Goal: Information Seeking & Learning: Check status

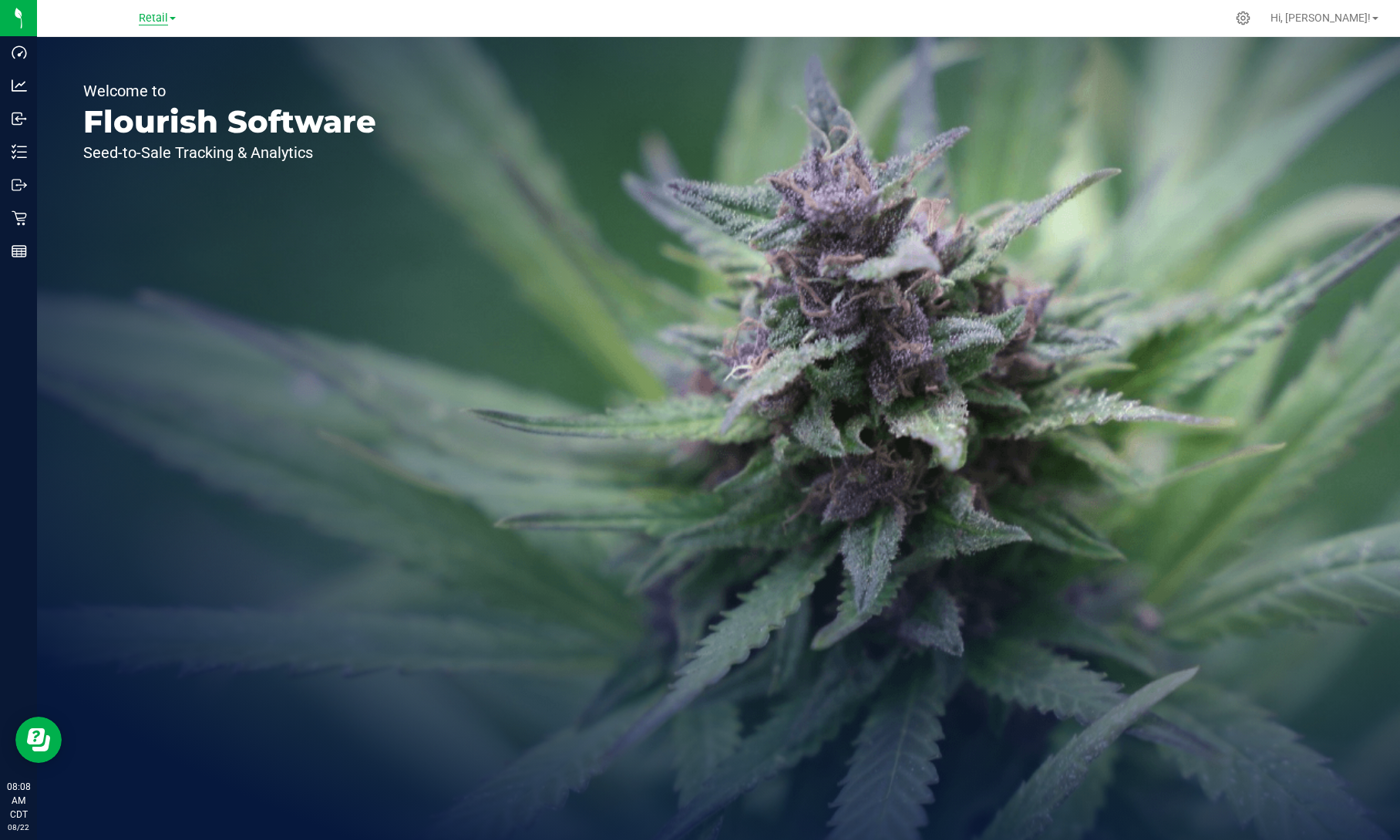
click at [160, 22] on span "Retail" at bounding box center [153, 18] width 29 height 14
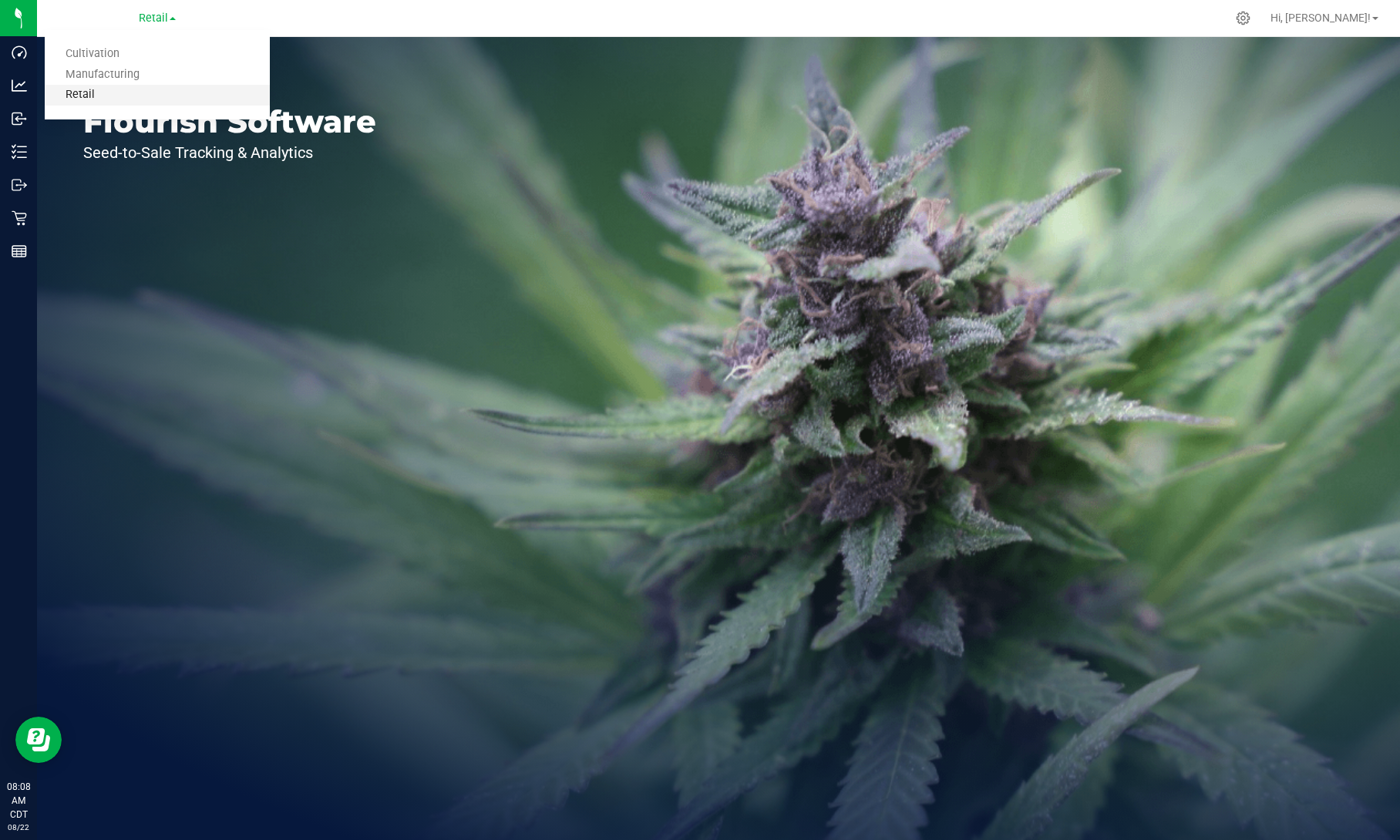
click at [136, 97] on link "Retail" at bounding box center [158, 95] width 225 height 21
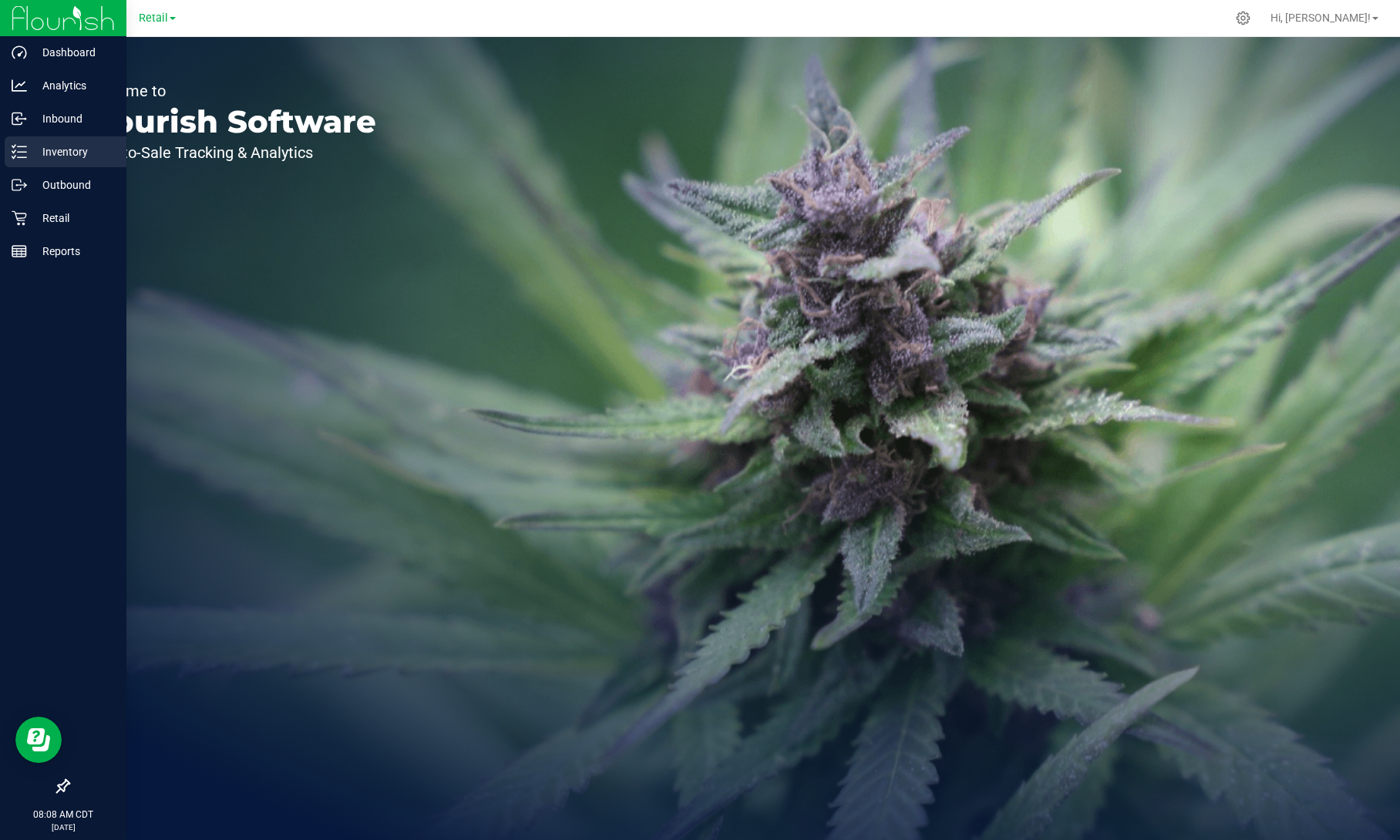
click at [24, 154] on icon at bounding box center [19, 151] width 15 height 15
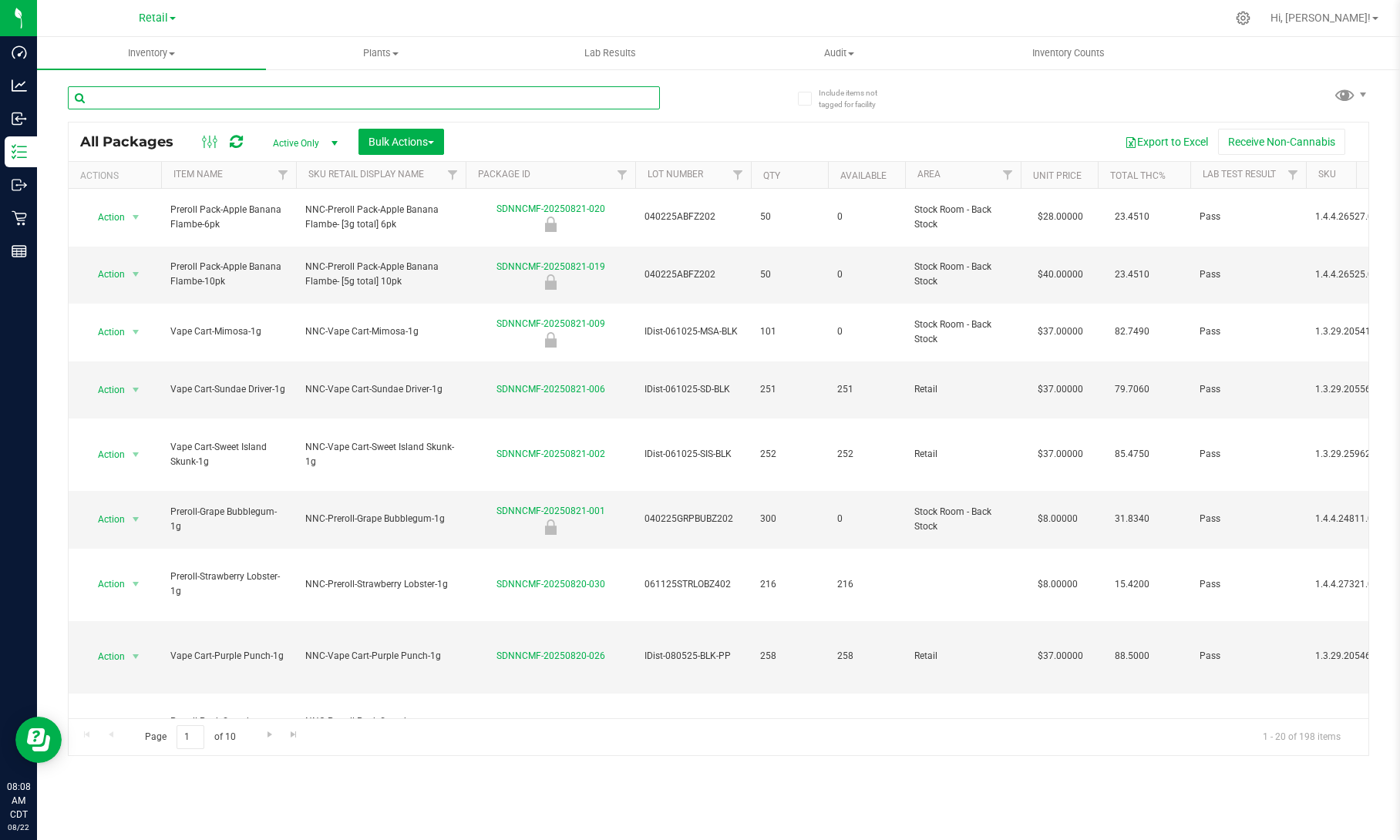
click at [394, 108] on input "text" at bounding box center [363, 97] width 592 height 23
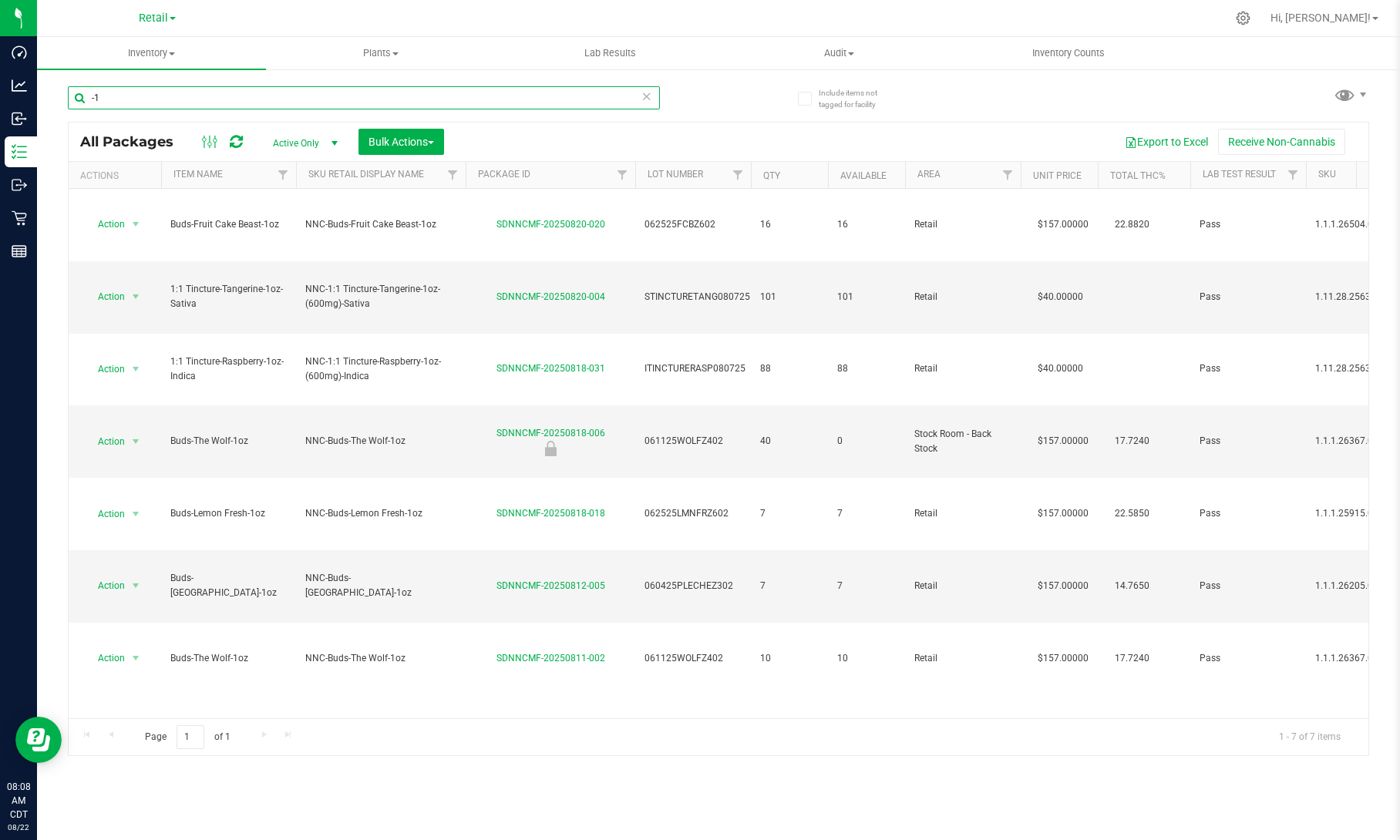
type input "-"
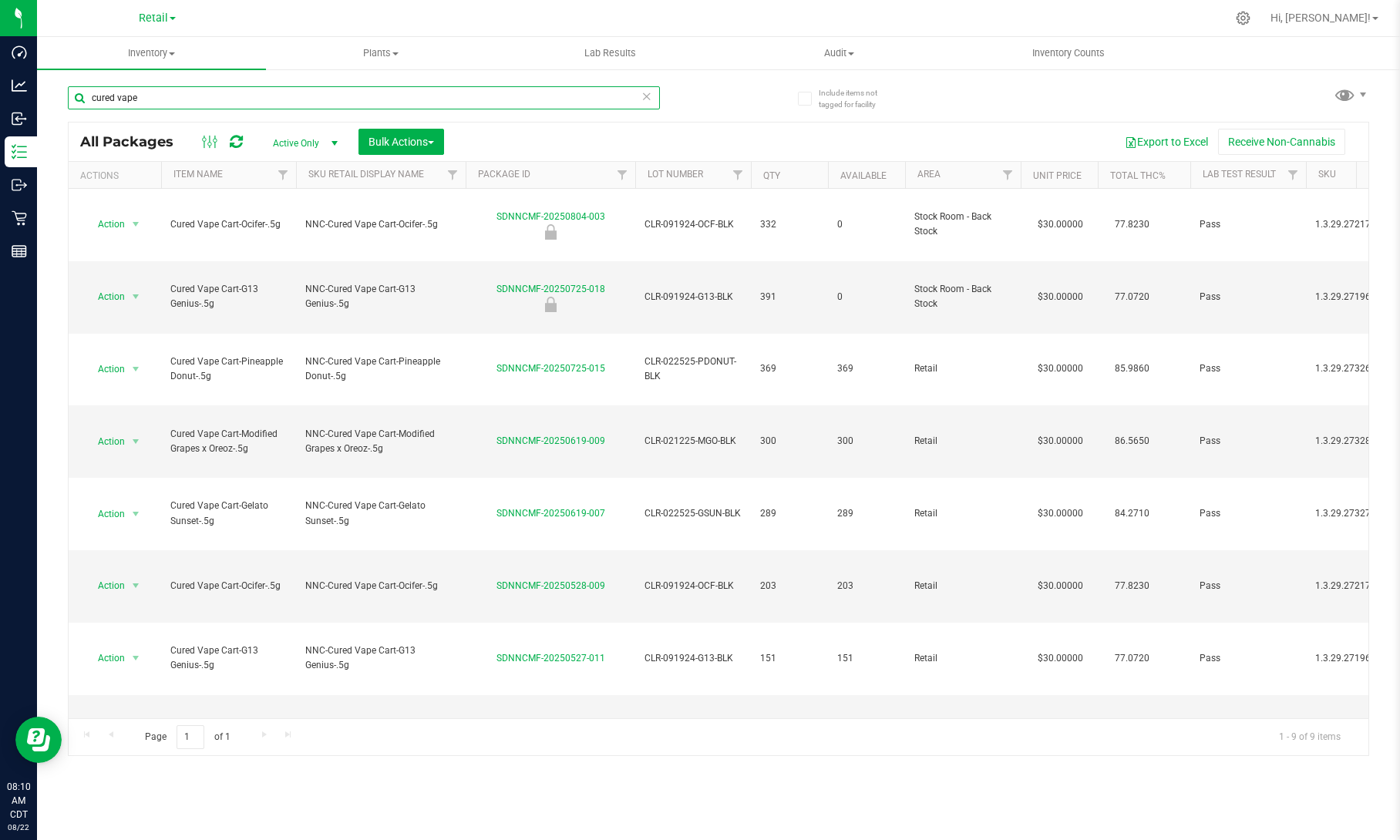
type input "cured vape"
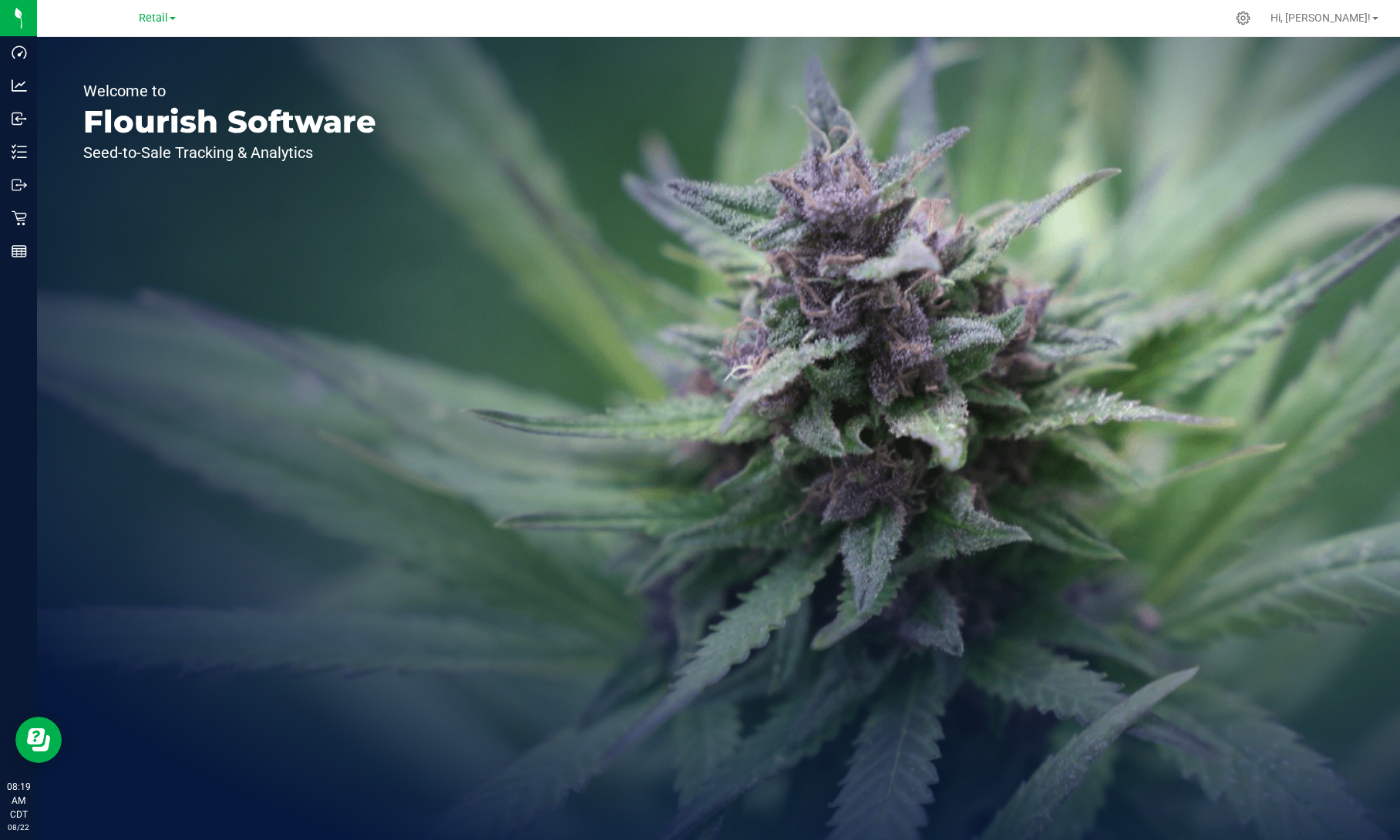
click at [172, 20] on link "Retail" at bounding box center [157, 17] width 37 height 14
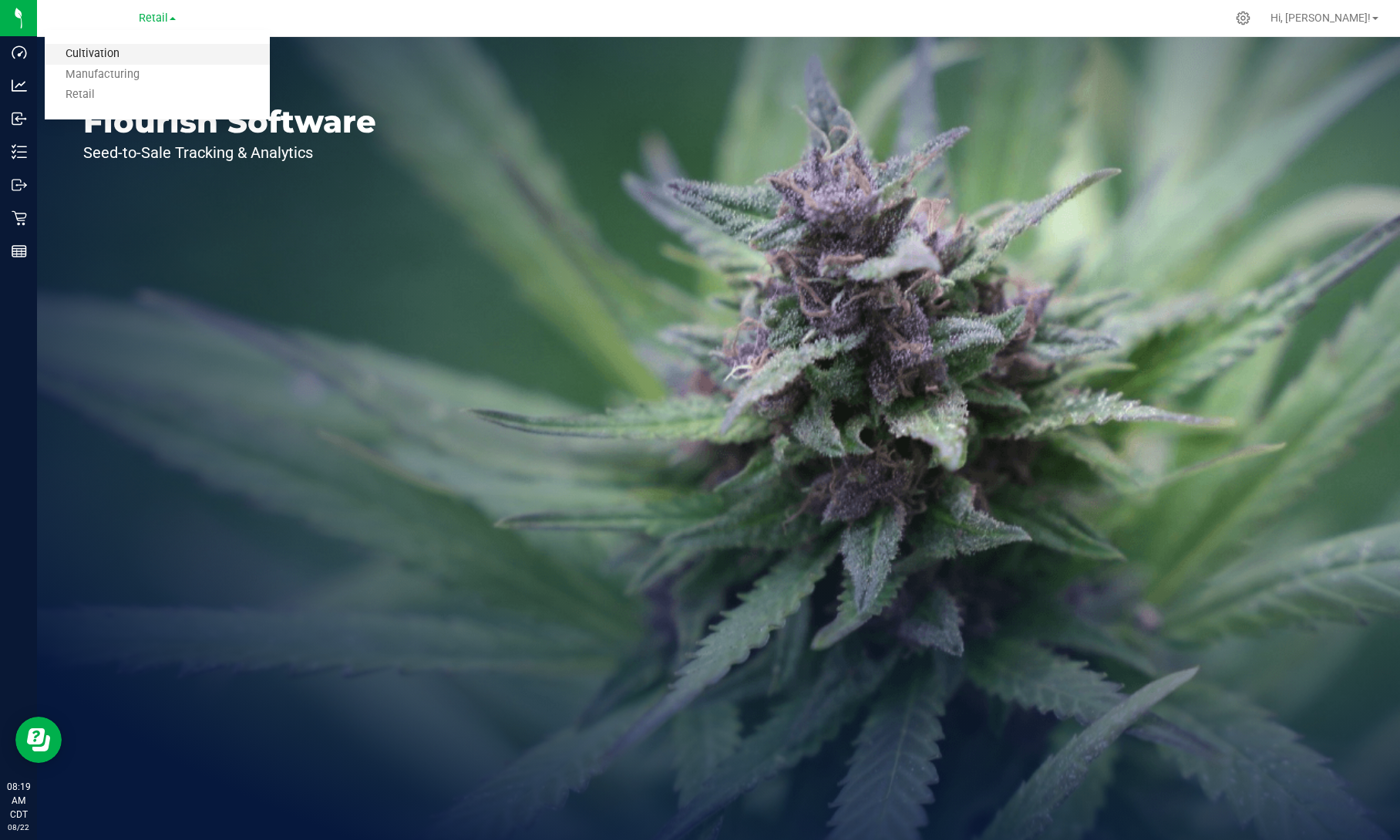
click at [121, 51] on link "Cultivation" at bounding box center [158, 55] width 225 height 21
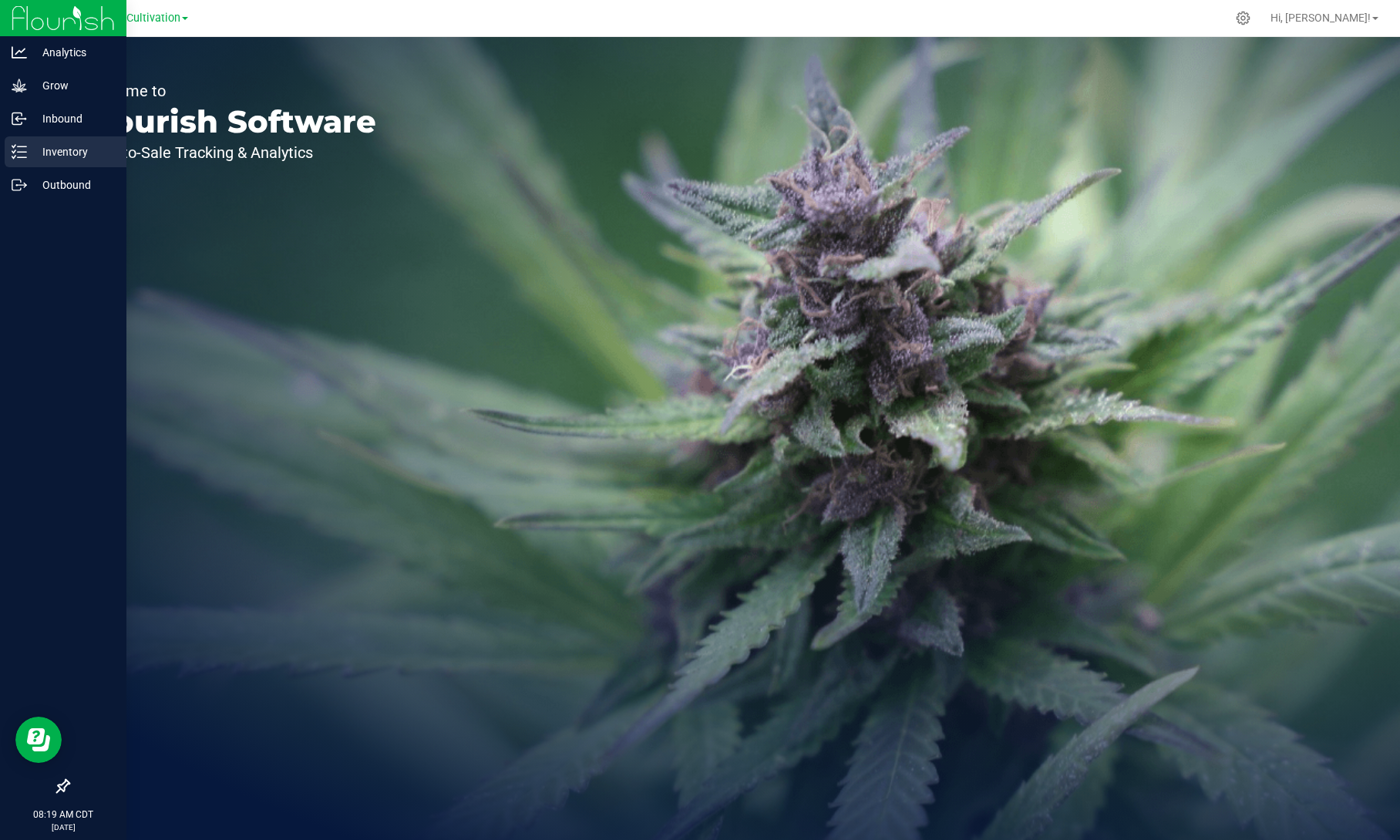
click at [53, 147] on p "Inventory" at bounding box center [73, 151] width 93 height 19
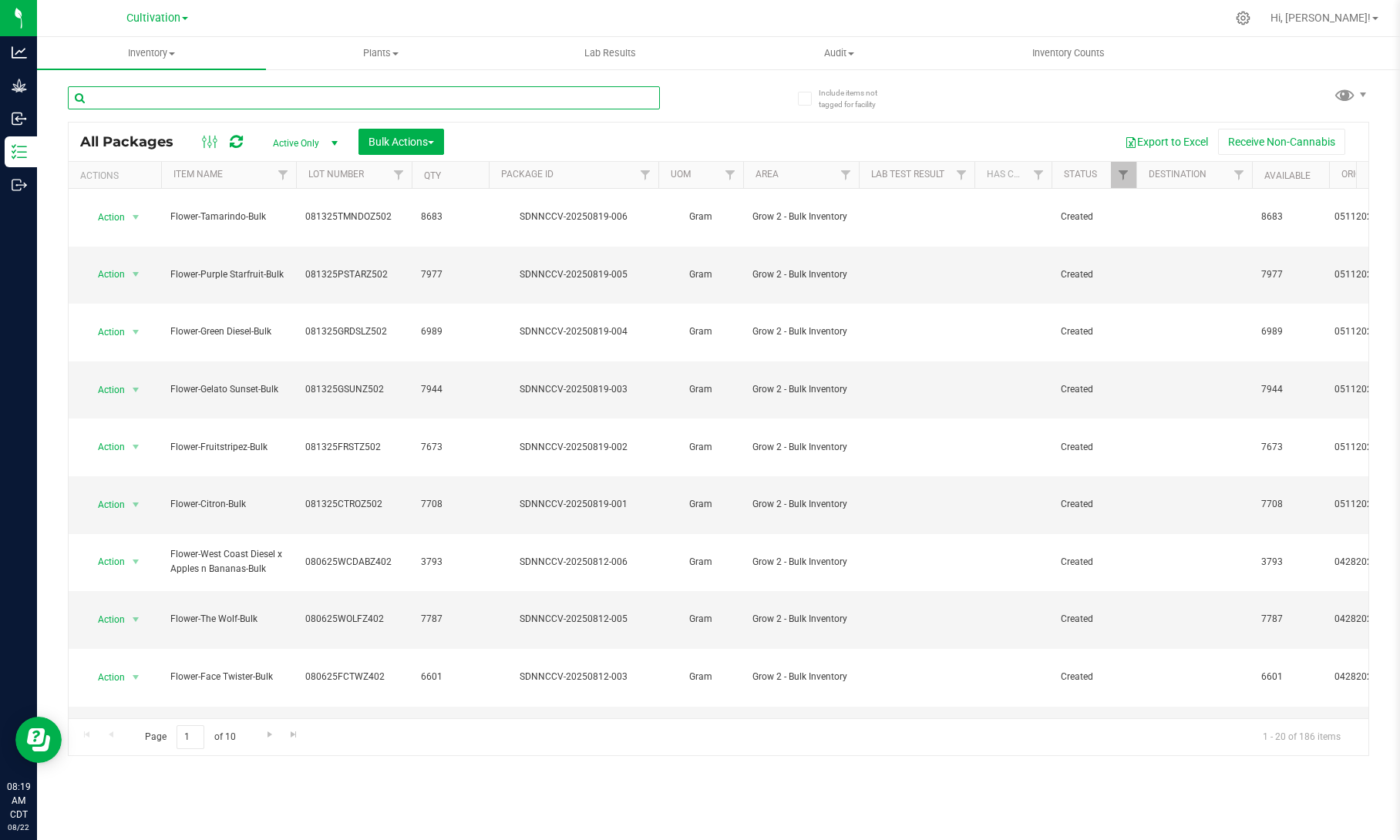
click at [252, 93] on input "text" at bounding box center [363, 97] width 592 height 23
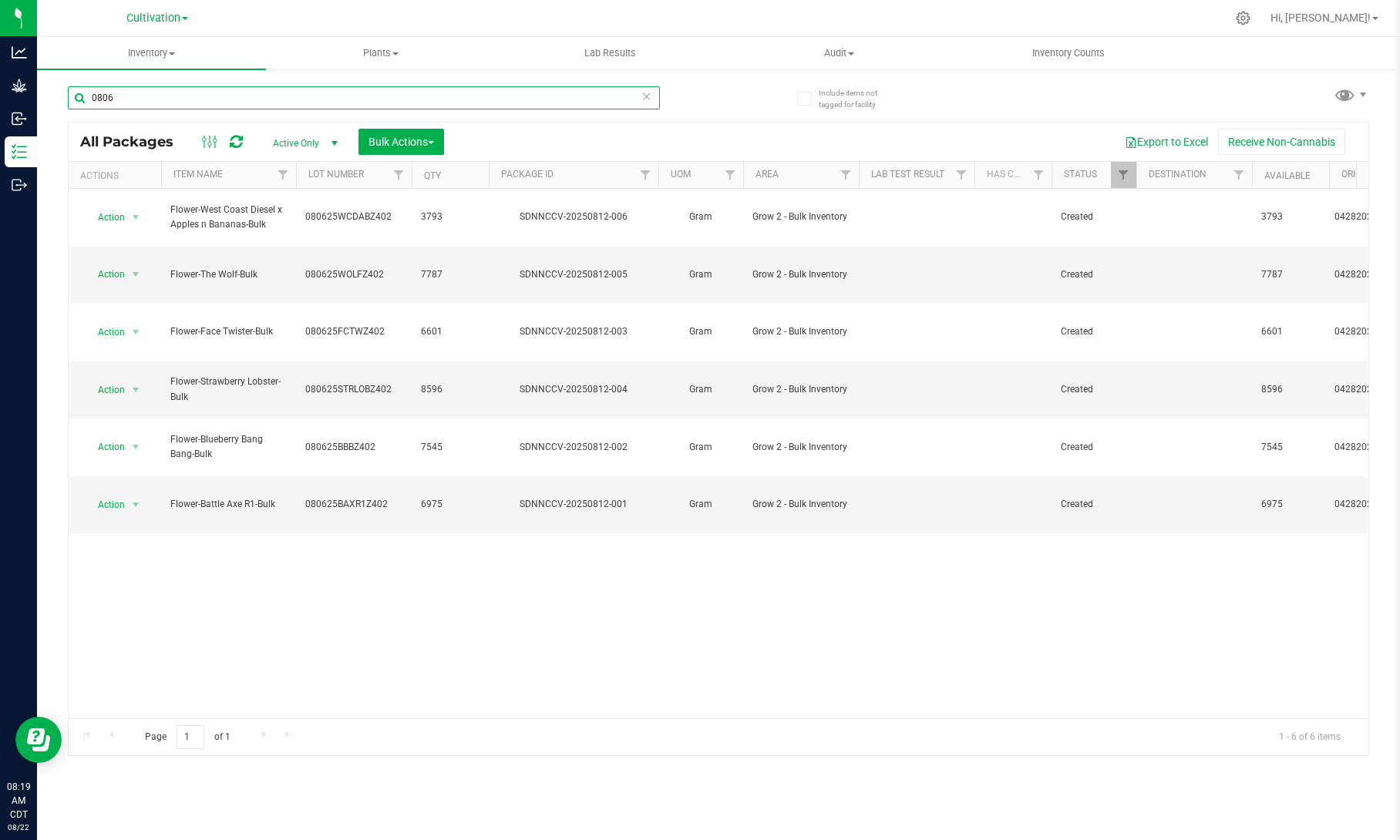
type input "0806"
click at [250, 174] on th "Item Name" at bounding box center [229, 175] width 135 height 27
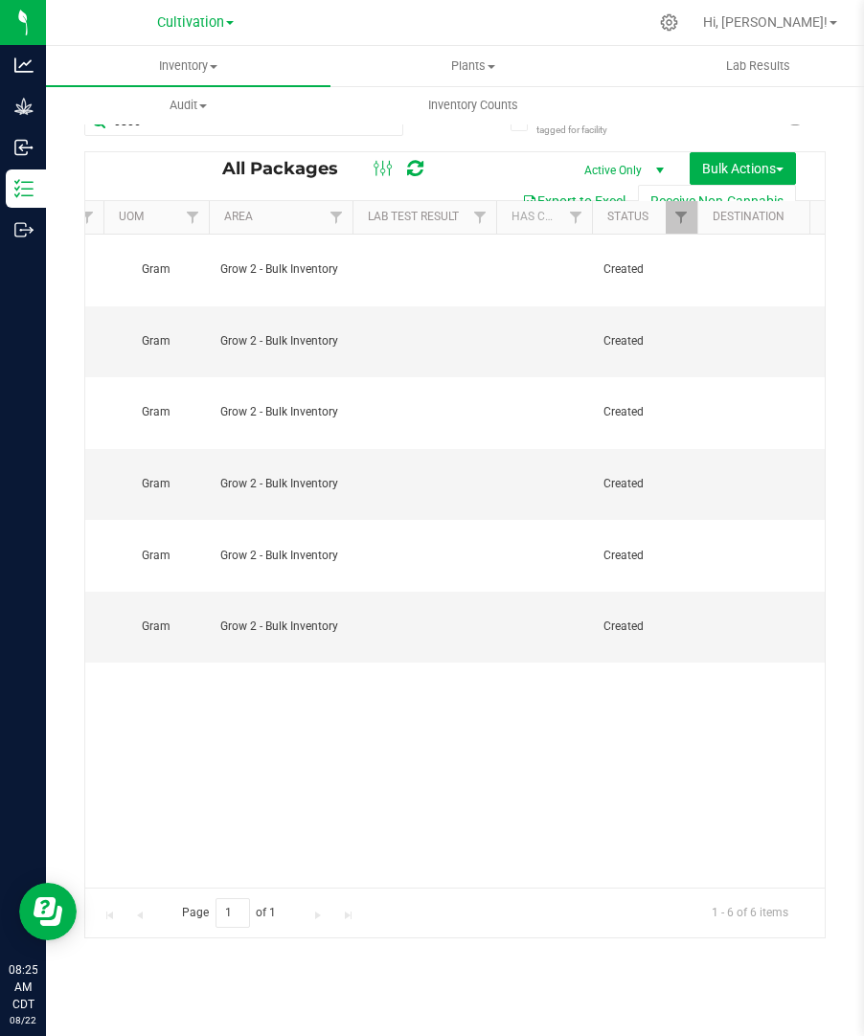
scroll to position [0, 772]
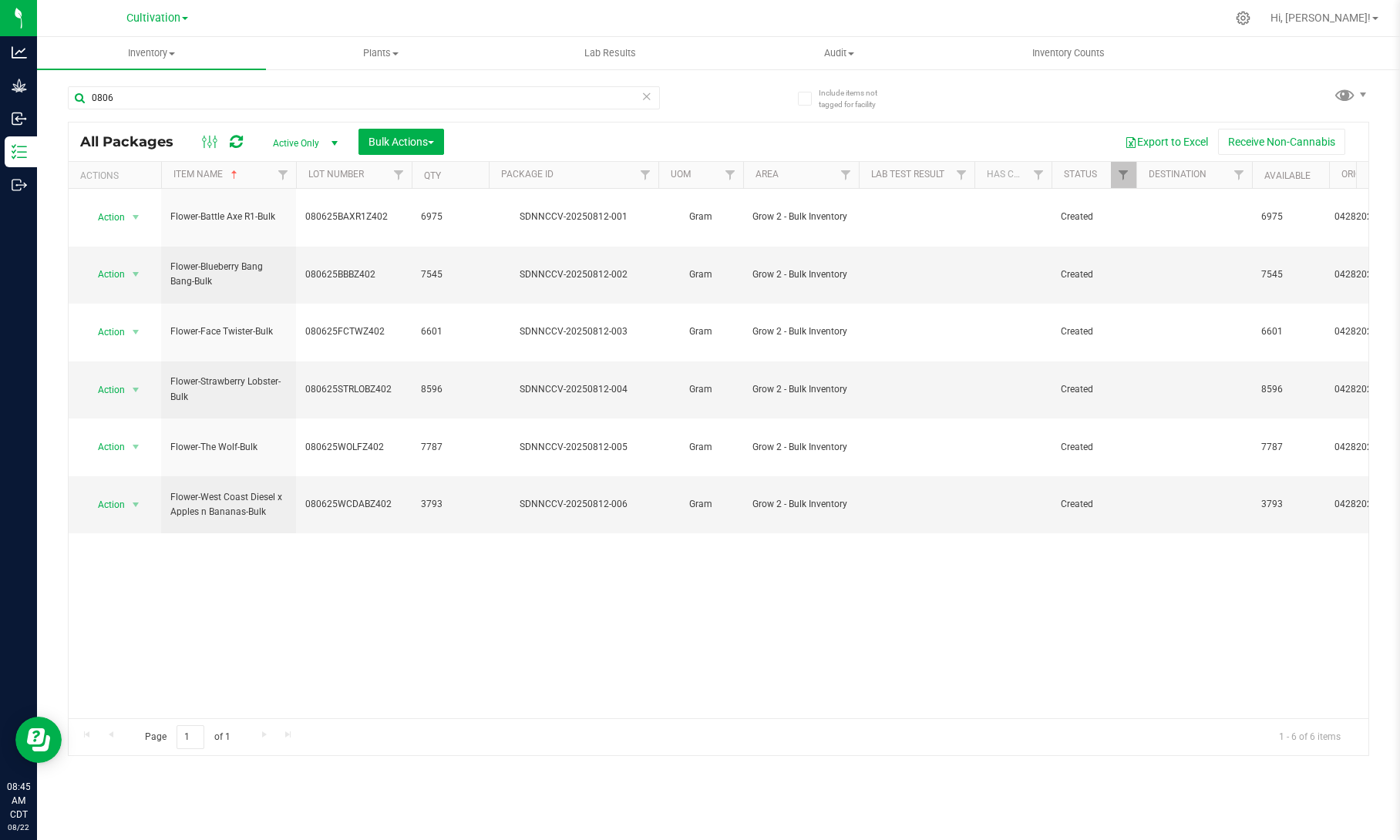
click at [644, 97] on icon at bounding box center [646, 95] width 10 height 19
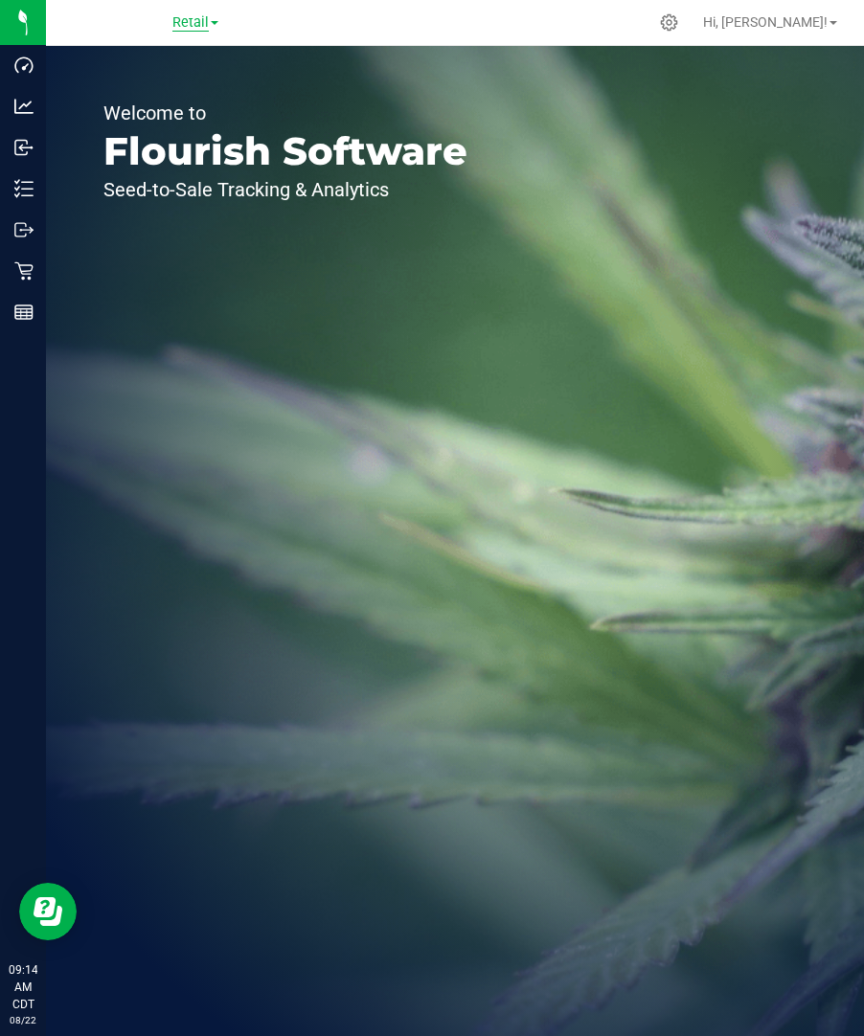
click at [191, 21] on span "Retail" at bounding box center [190, 22] width 36 height 17
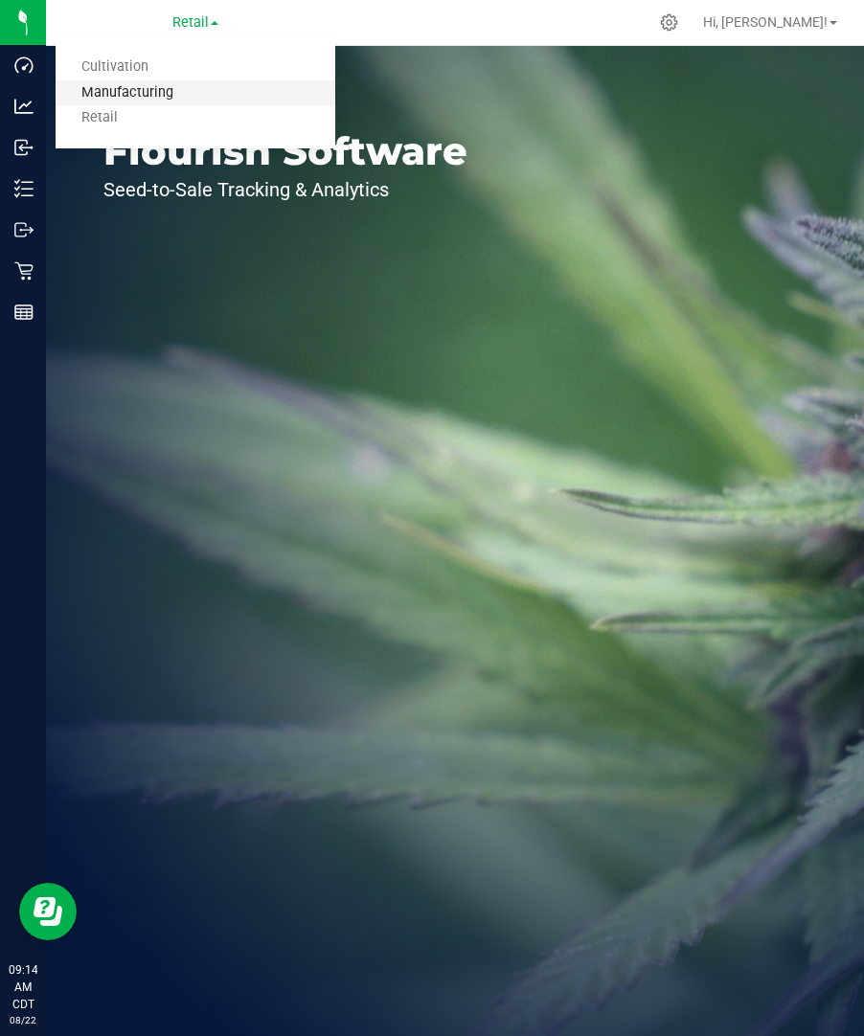
click at [181, 97] on link "Manufacturing" at bounding box center [196, 93] width 280 height 26
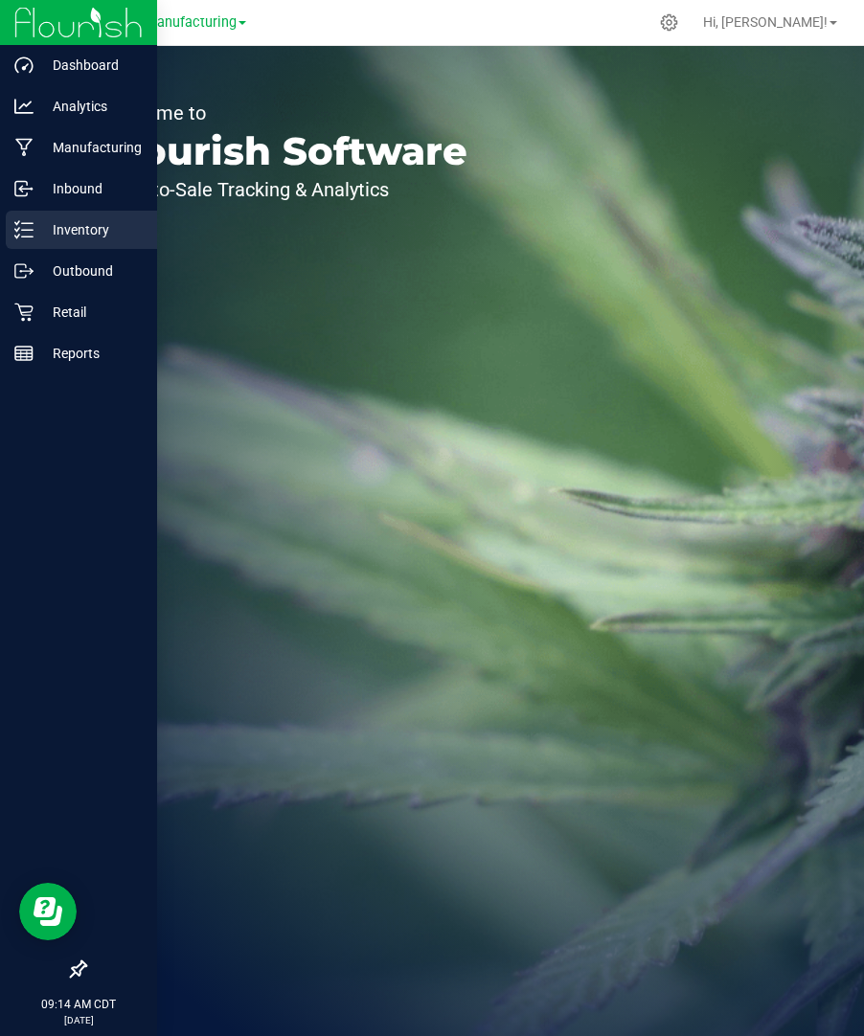
click at [40, 223] on p "Inventory" at bounding box center [91, 229] width 115 height 23
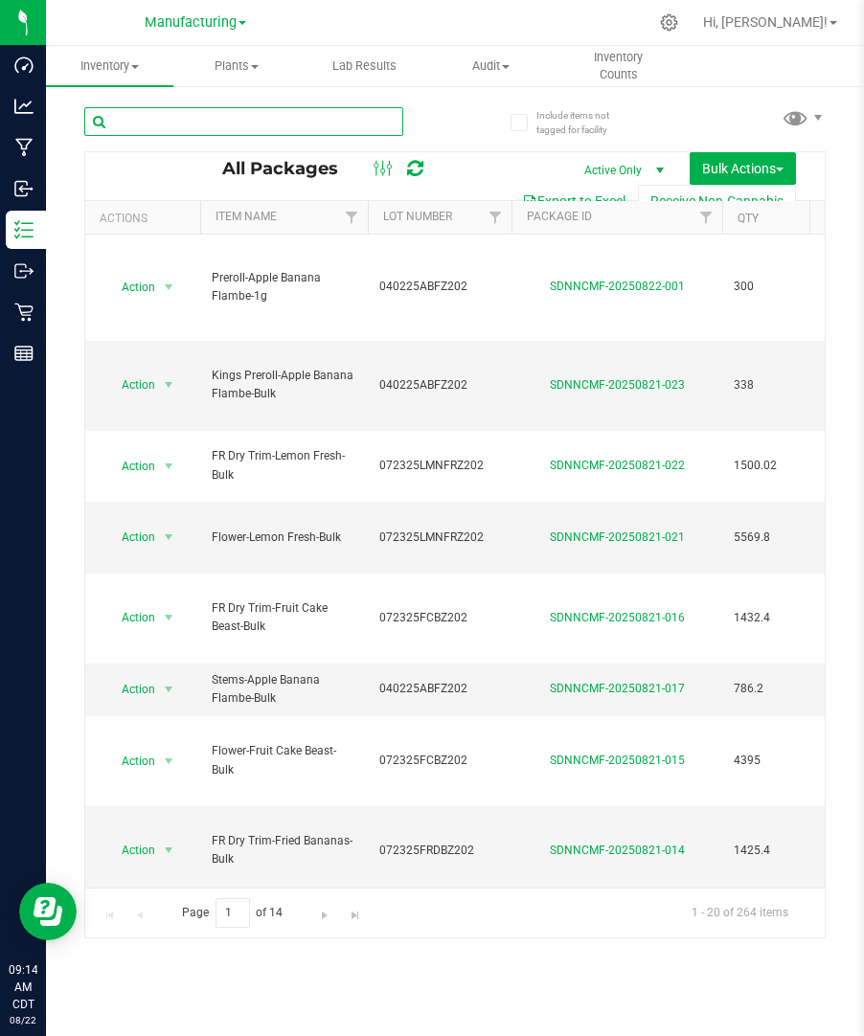
click at [327, 122] on input "text" at bounding box center [243, 121] width 319 height 29
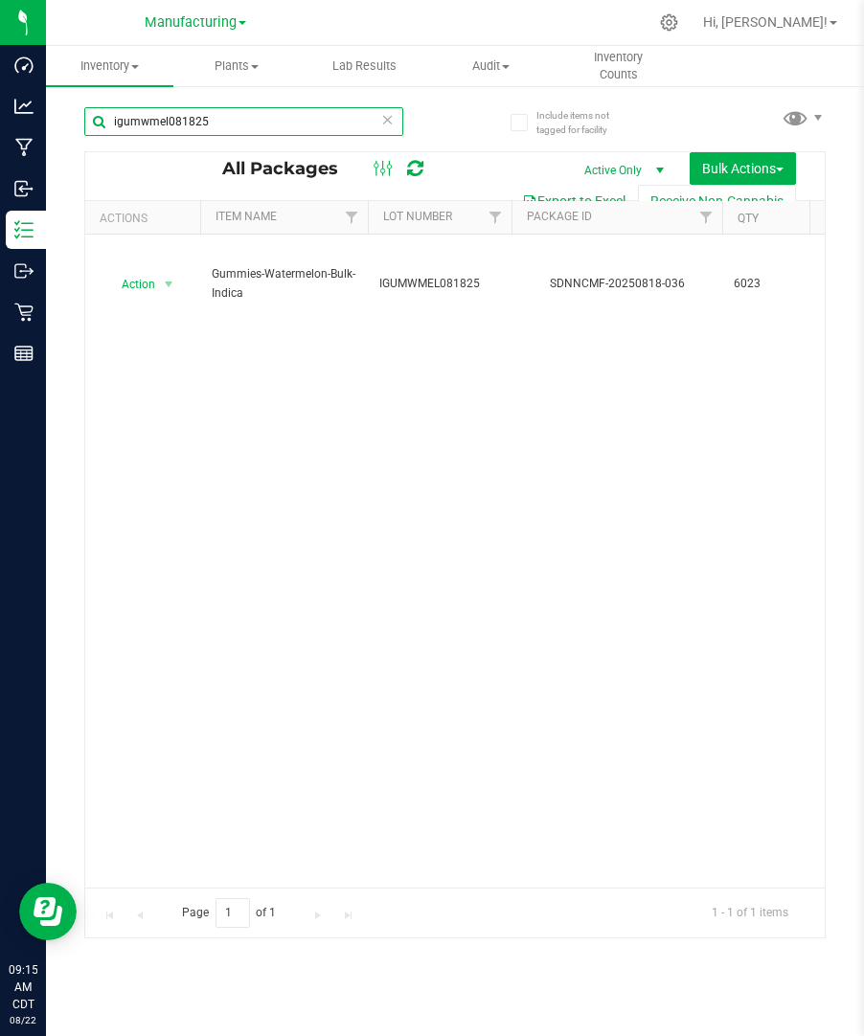
click at [298, 119] on input "igumwmel081825" at bounding box center [243, 121] width 319 height 29
paste input "SGUMSTRAW0820"
drag, startPoint x: 239, startPoint y: 117, endPoint x: 109, endPoint y: 116, distance: 130.2
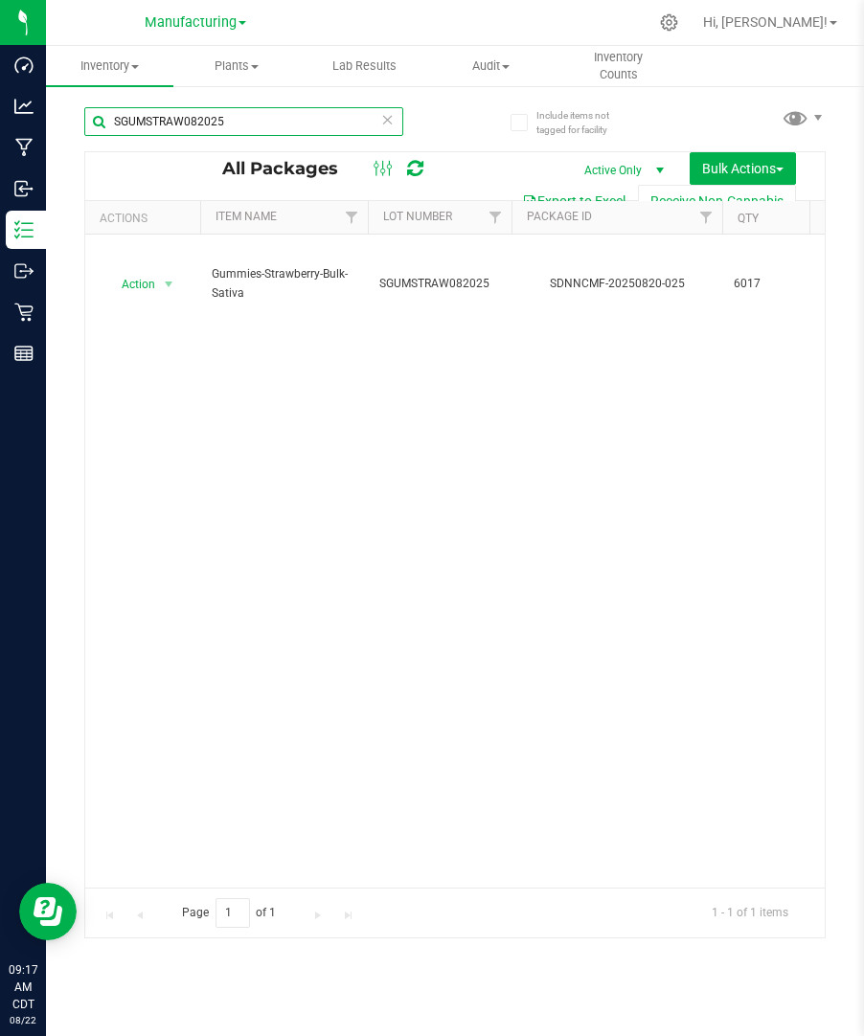
click at [109, 116] on input "SGUMSTRAW082025" at bounding box center [243, 121] width 319 height 29
type input "igumwmel0818"
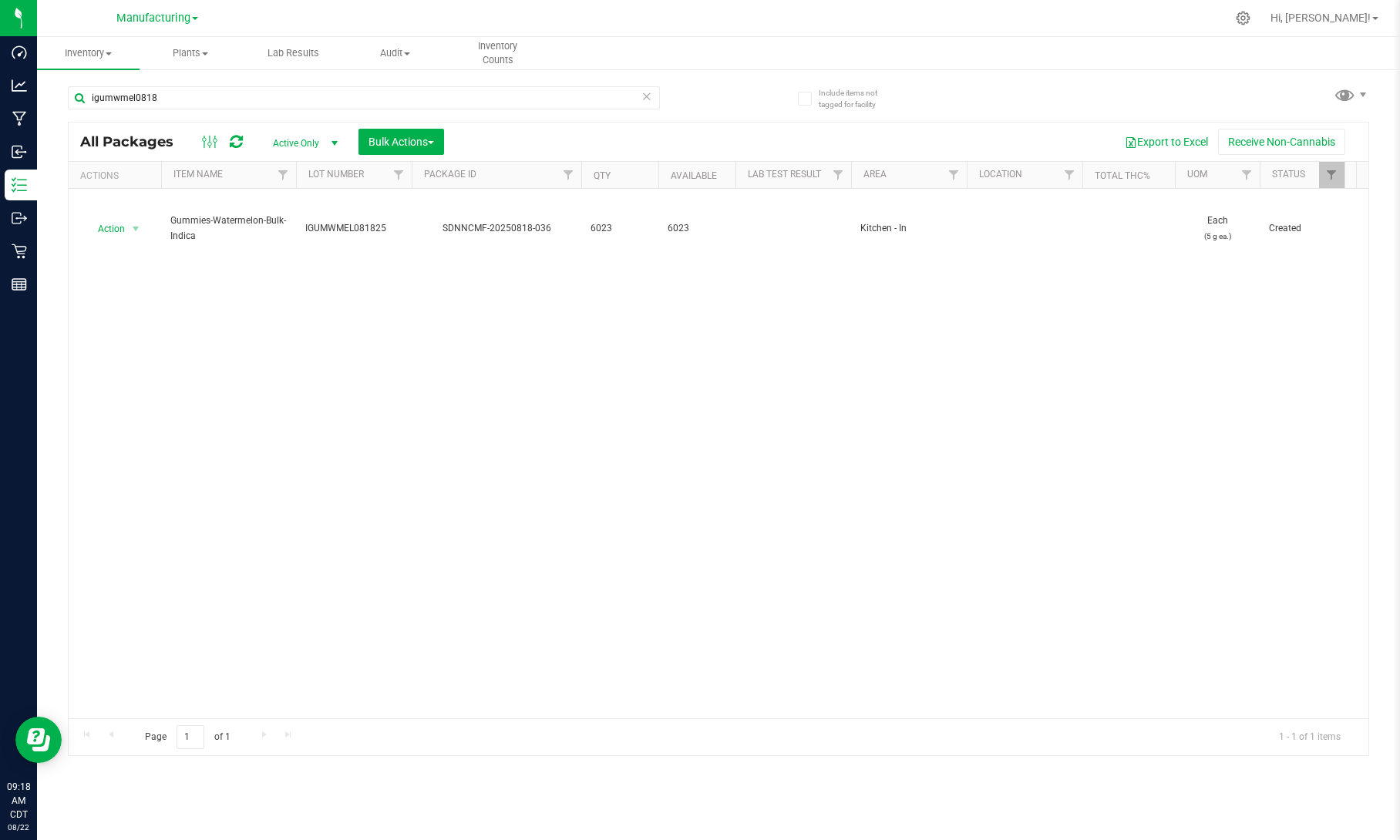
click at [646, 101] on icon at bounding box center [646, 95] width 10 height 19
